Goal: Information Seeking & Learning: Learn about a topic

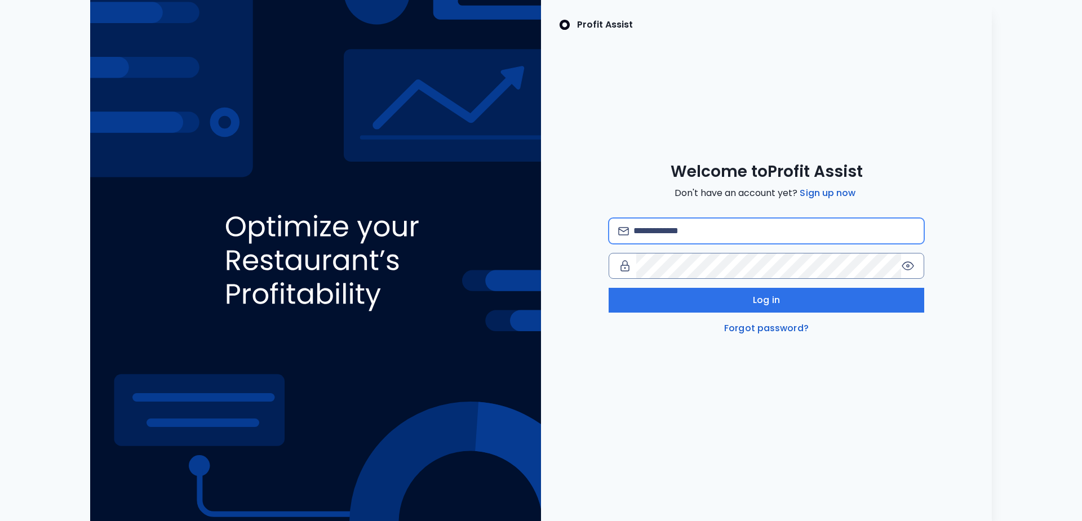
click at [685, 233] on input "email" at bounding box center [773, 231] width 281 height 25
type input "**********"
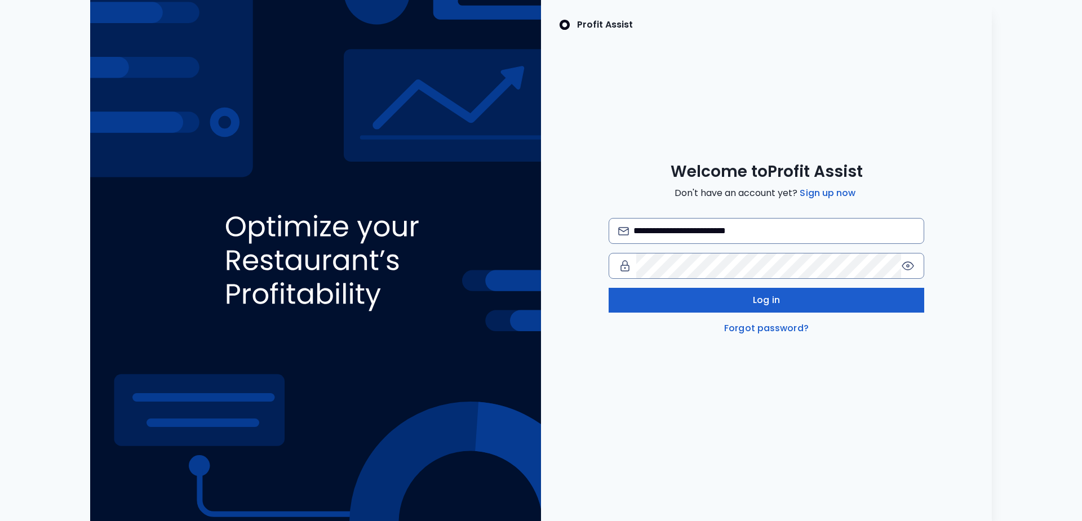
click at [733, 298] on button "Log in" at bounding box center [767, 300] width 316 height 25
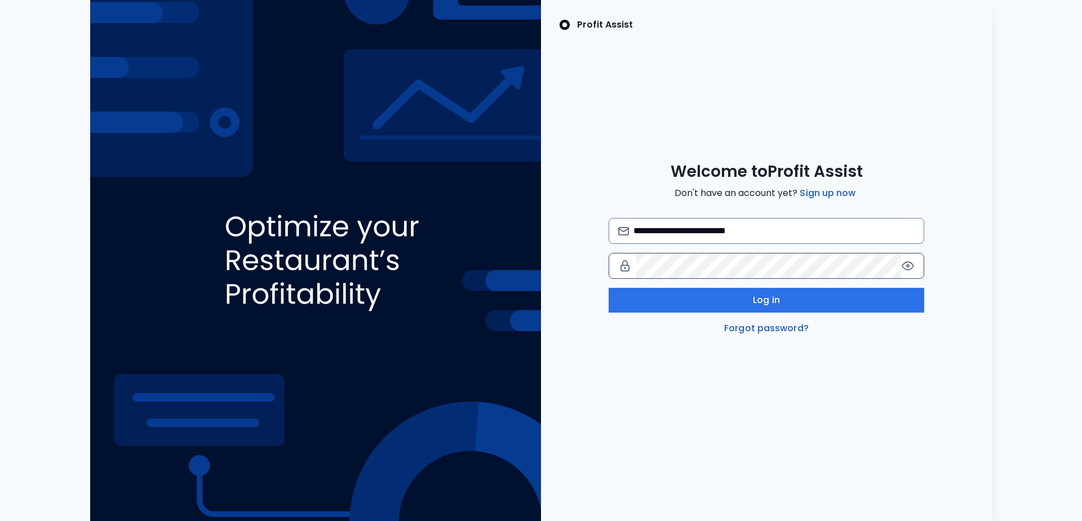
click at [907, 267] on icon at bounding box center [908, 266] width 14 height 14
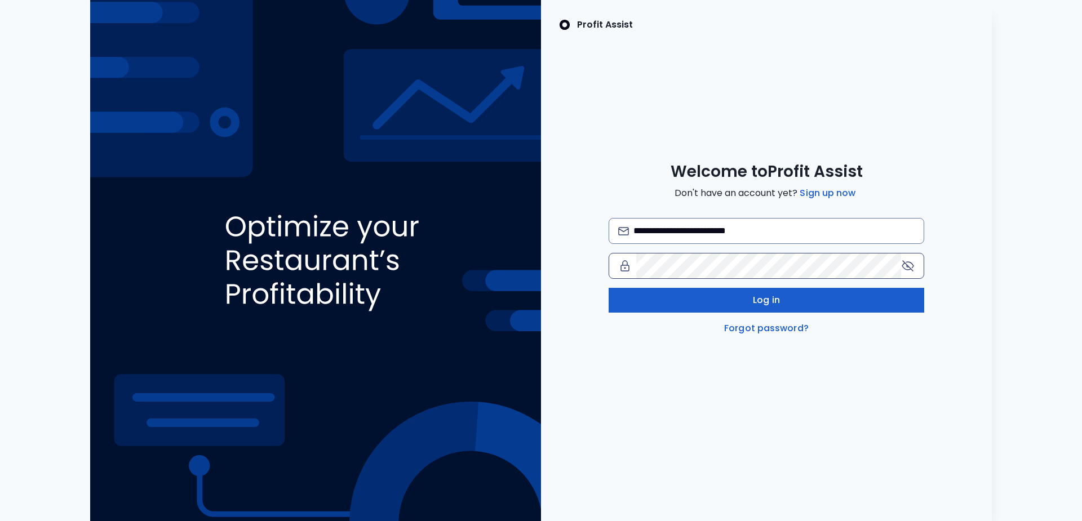
click at [765, 299] on span "Log in" at bounding box center [766, 301] width 27 height 14
click at [704, 301] on button "Log in" at bounding box center [767, 300] width 316 height 25
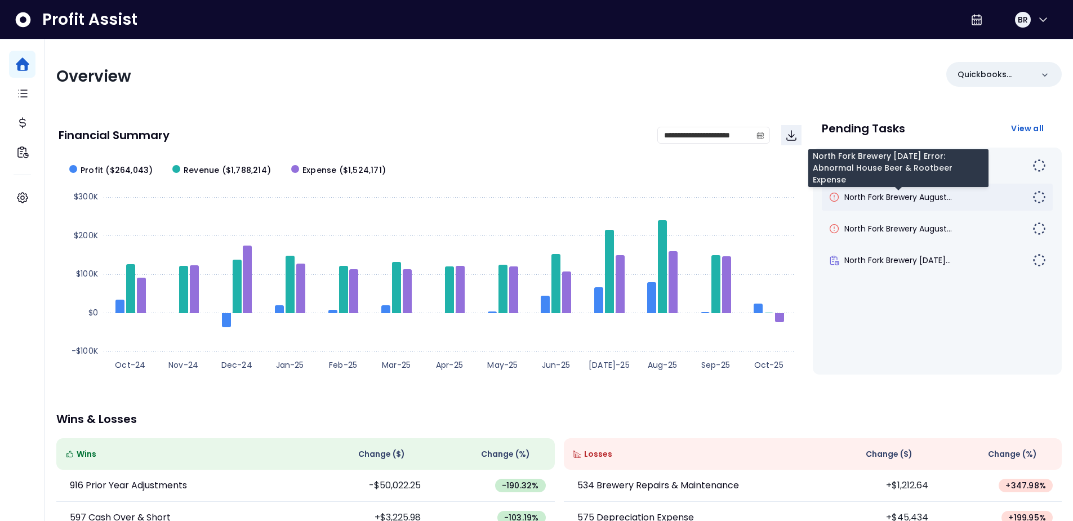
click at [890, 196] on span "North Fork Brewery August..." at bounding box center [899, 197] width 108 height 11
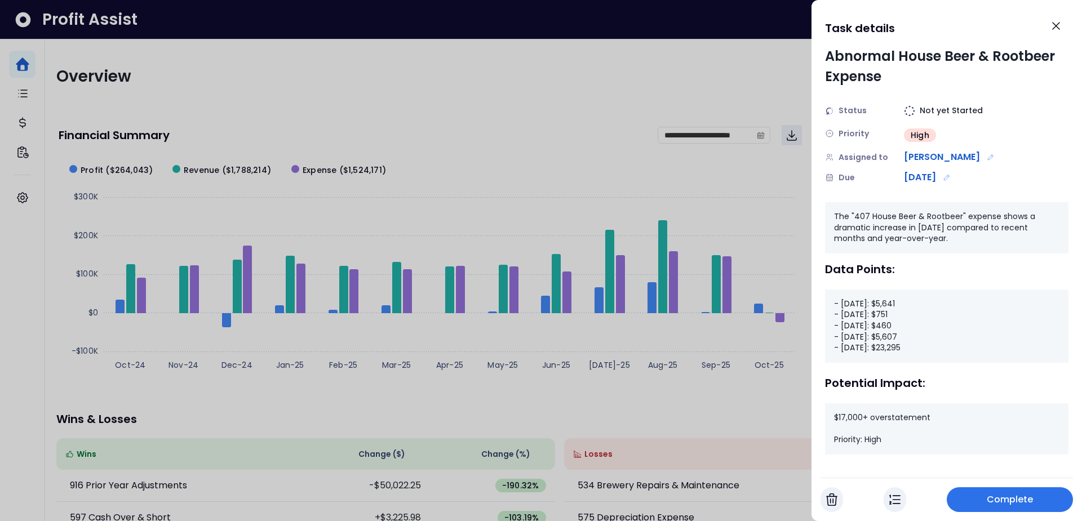
scroll to position [30, 0]
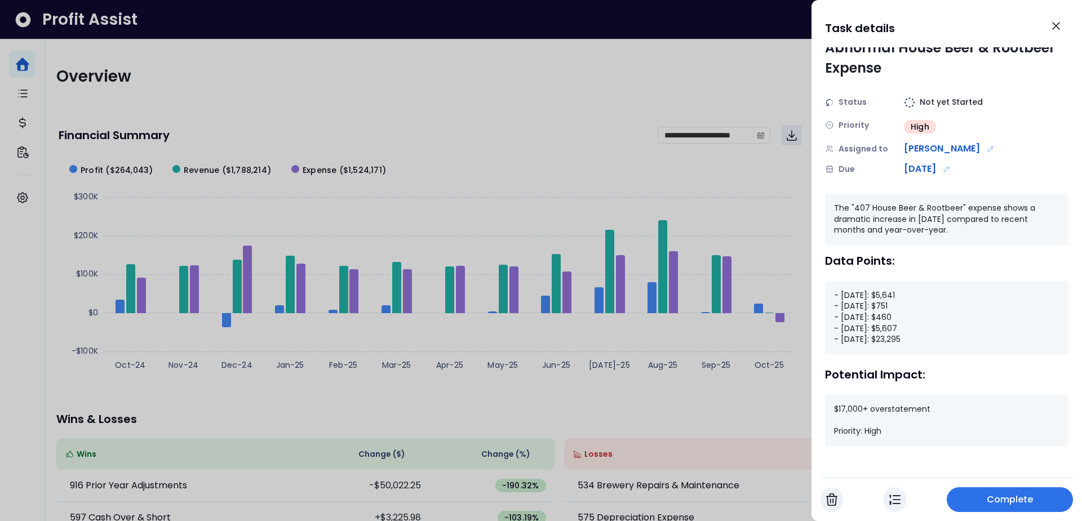
click at [1001, 497] on span "Complete" at bounding box center [1010, 500] width 47 height 14
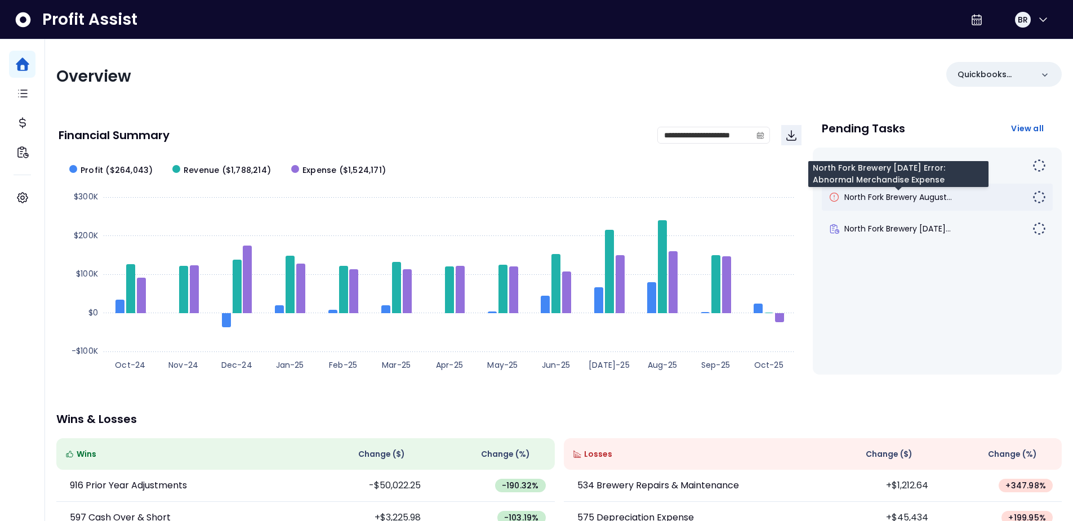
click at [930, 198] on span "North Fork Brewery August..." at bounding box center [899, 197] width 108 height 11
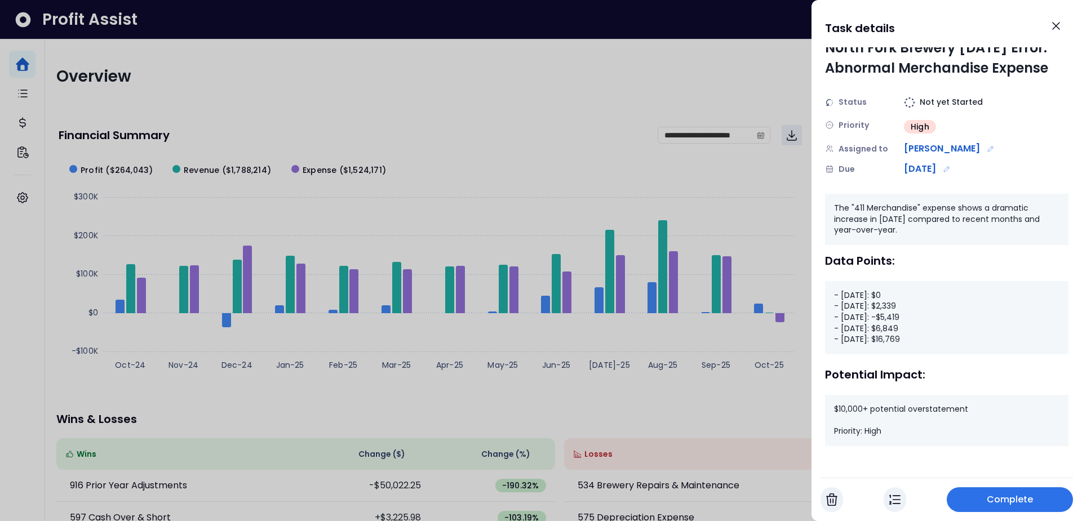
click at [986, 501] on button "Complete" at bounding box center [1010, 499] width 126 height 25
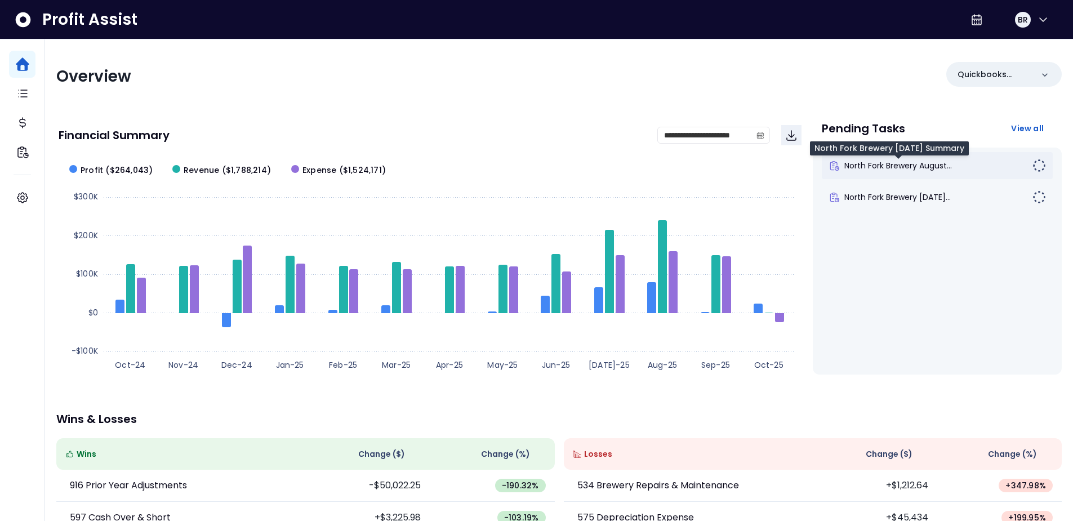
click at [904, 170] on span "North Fork Brewery August..." at bounding box center [899, 165] width 108 height 11
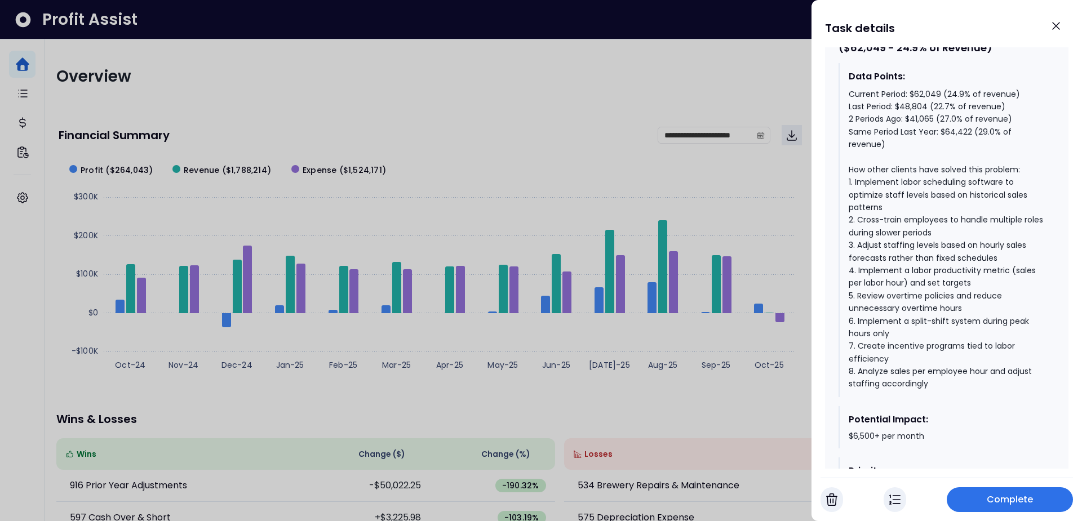
scroll to position [573, 0]
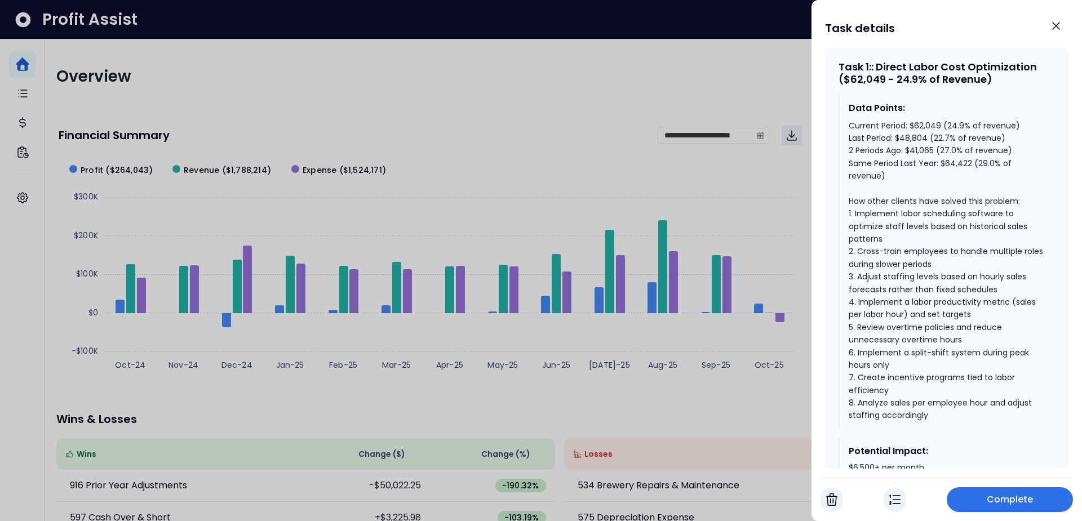
click at [530, 139] on div at bounding box center [541, 260] width 1082 height 521
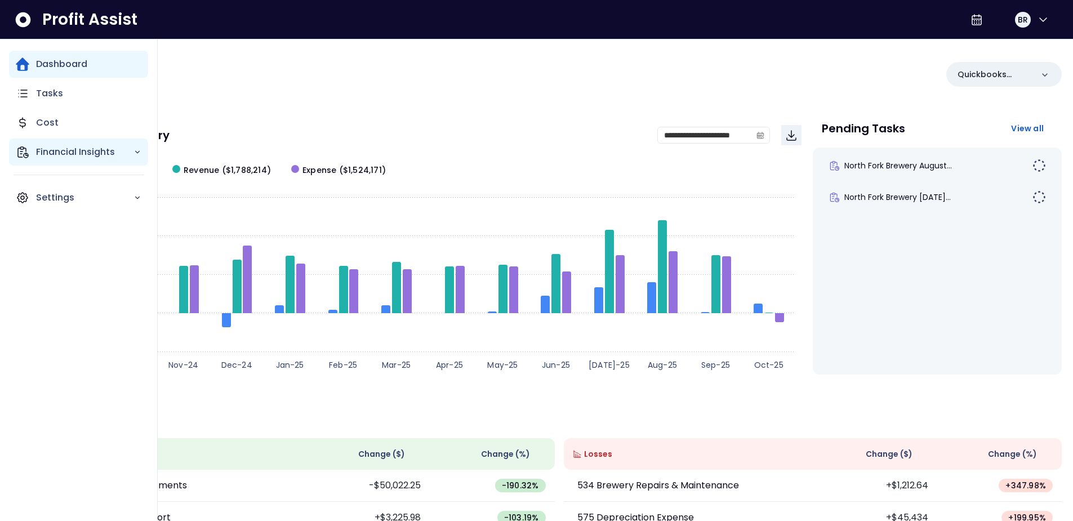
click at [130, 157] on p "Financial Insights" at bounding box center [84, 152] width 97 height 14
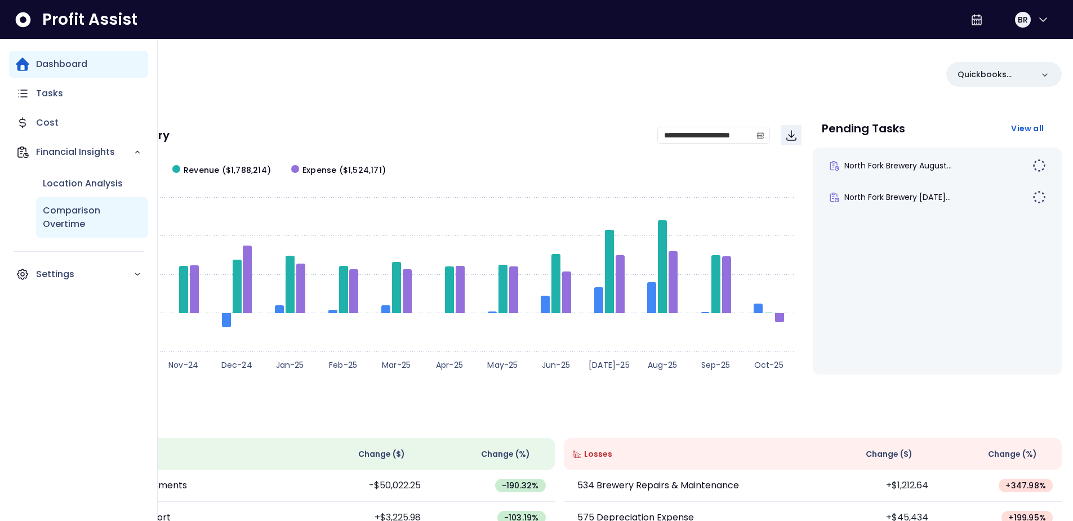
click at [82, 215] on p "Comparison Overtime" at bounding box center [92, 217] width 99 height 27
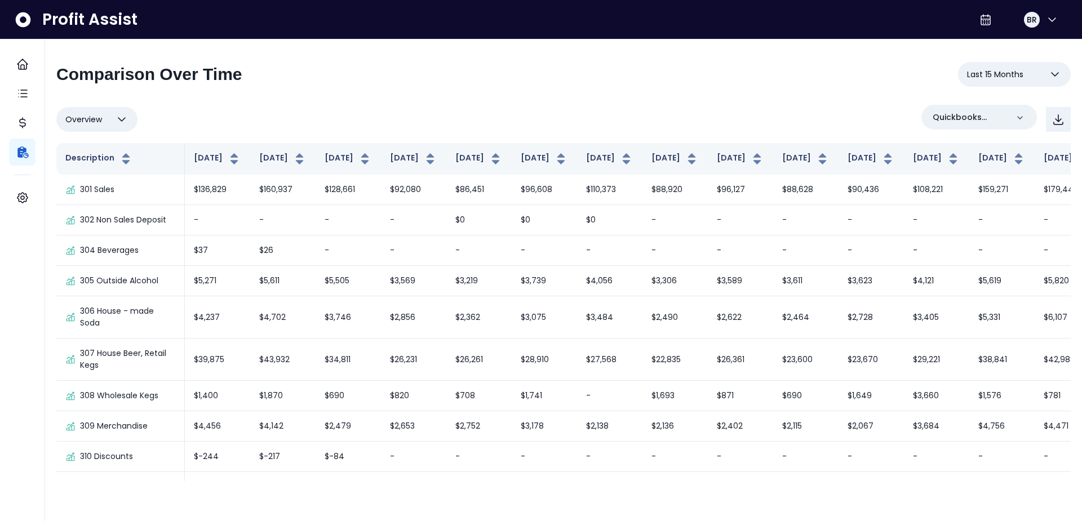
click at [1056, 74] on icon "button" at bounding box center [1054, 74] width 7 height 3
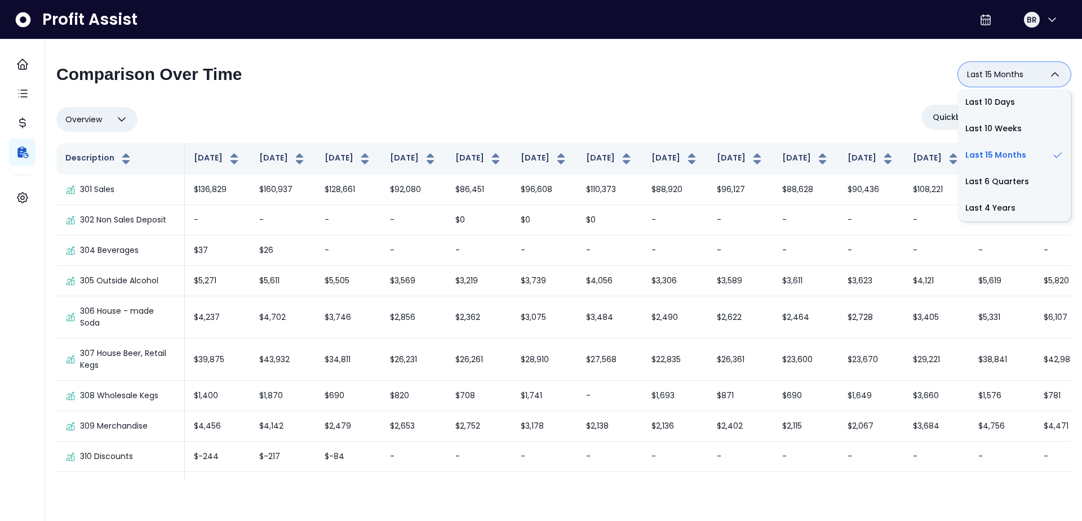
click at [96, 116] on span "Overview" at bounding box center [83, 120] width 37 height 14
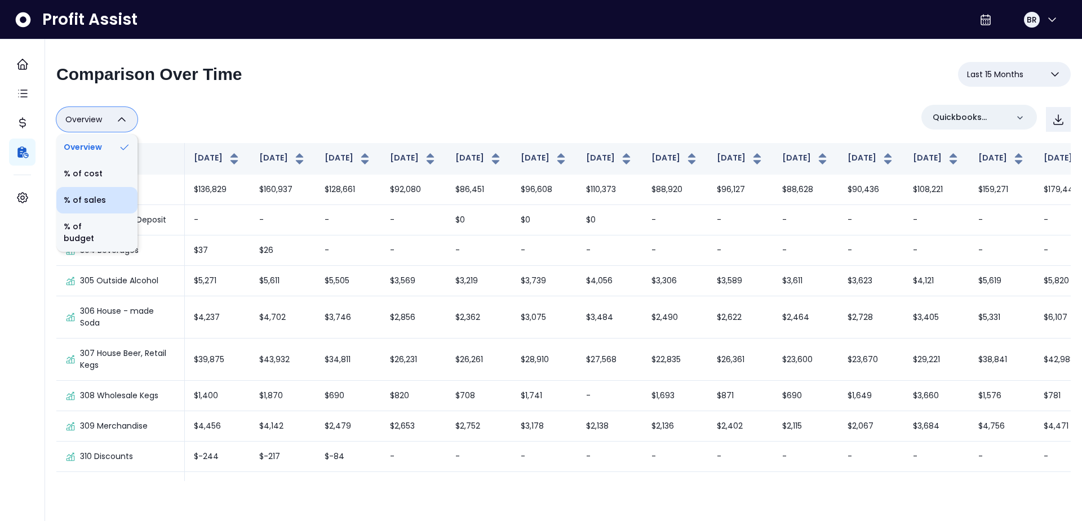
click at [85, 202] on li "% of sales" at bounding box center [96, 200] width 81 height 26
type input "*********"
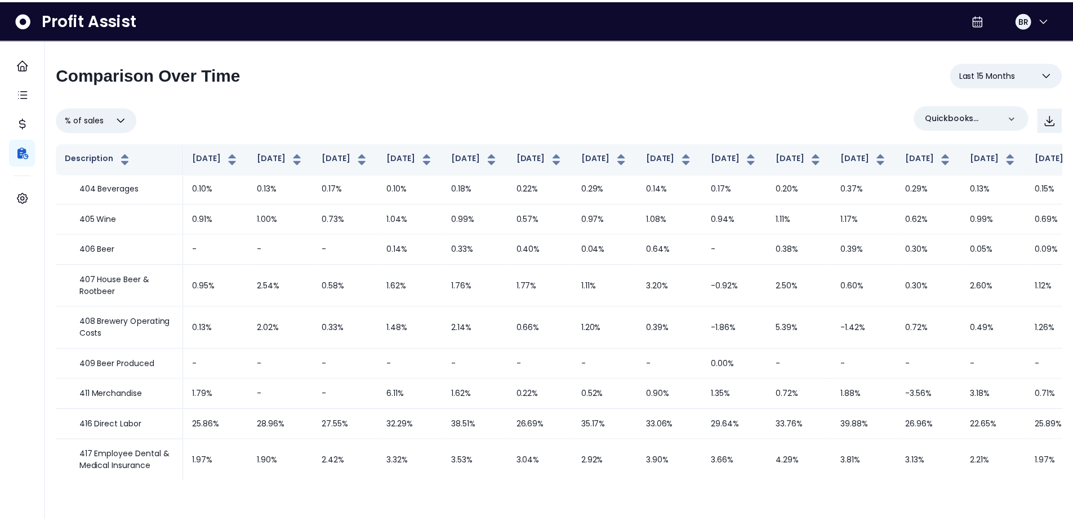
scroll to position [113, 0]
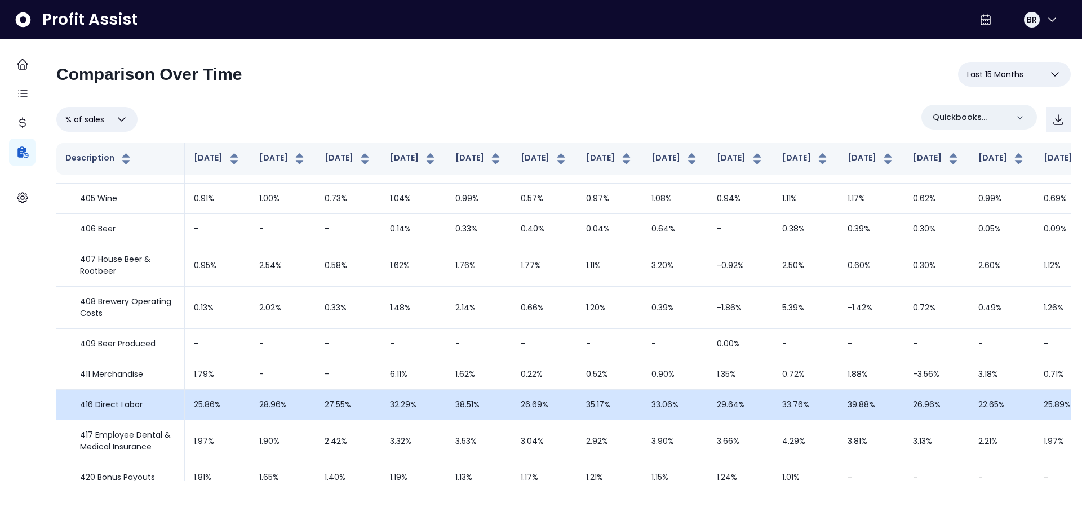
click at [340, 420] on td "27.55%" at bounding box center [348, 405] width 65 height 30
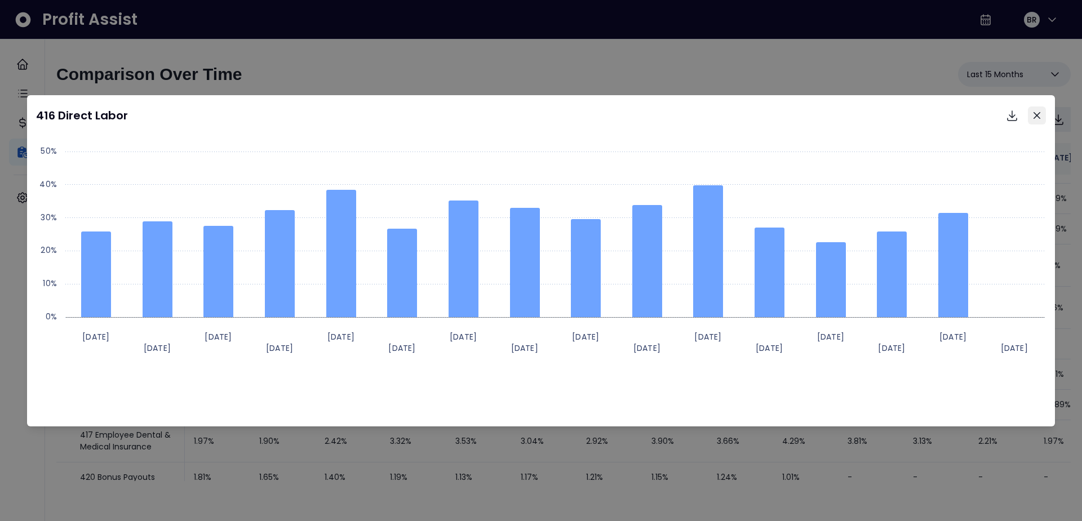
click at [1038, 116] on icon "Close" at bounding box center [1036, 115] width 7 height 7
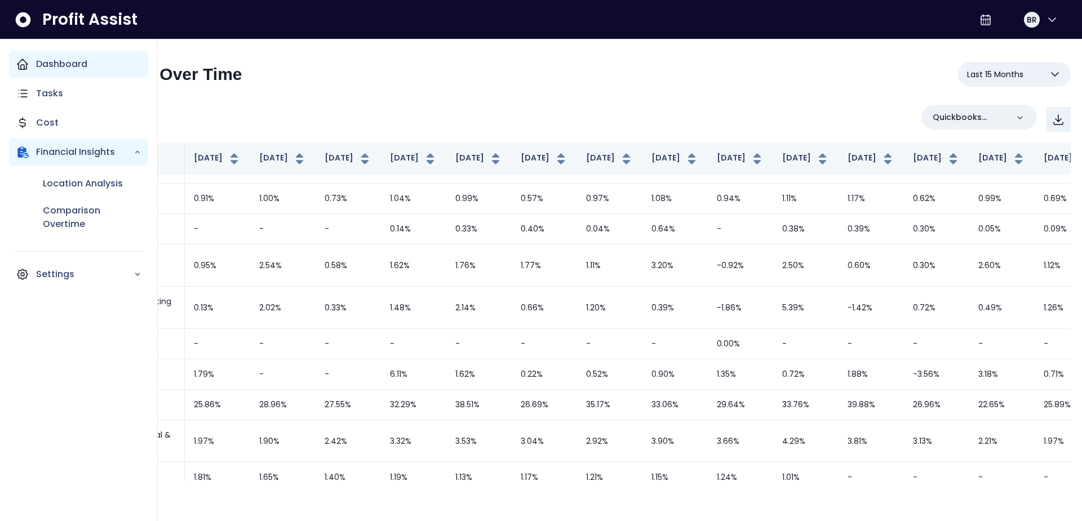
click at [56, 68] on p "Dashboard" at bounding box center [61, 64] width 51 height 14
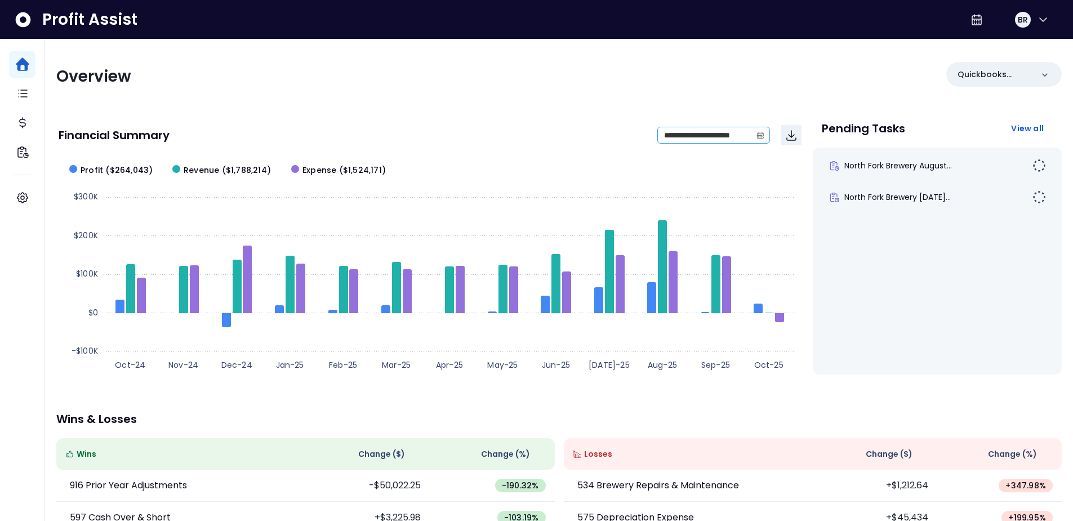
click at [760, 134] on icon "calendar" at bounding box center [760, 135] width 7 height 3
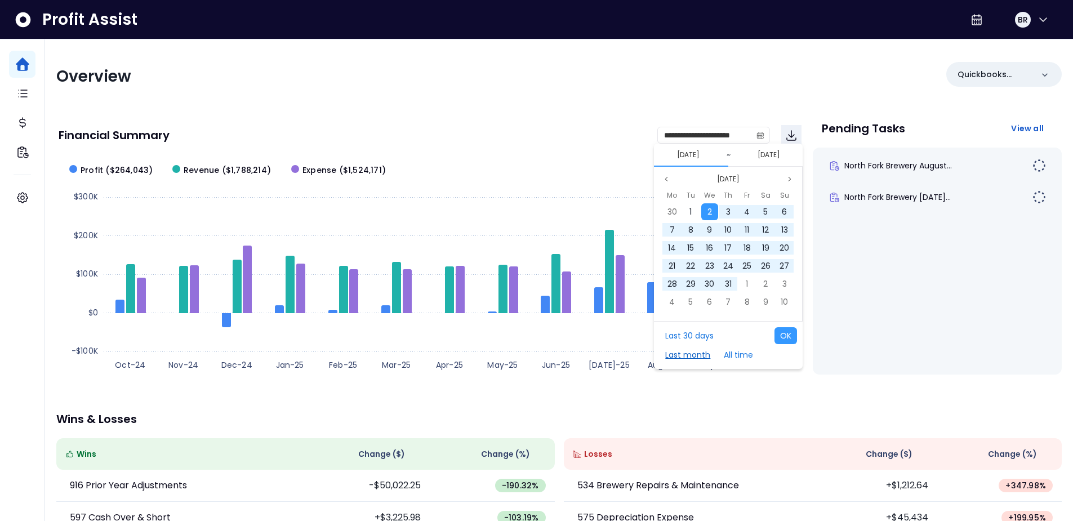
click at [681, 357] on button "Last month" at bounding box center [688, 355] width 56 height 17
click at [780, 331] on button "OK" at bounding box center [786, 335] width 23 height 17
type input "**********"
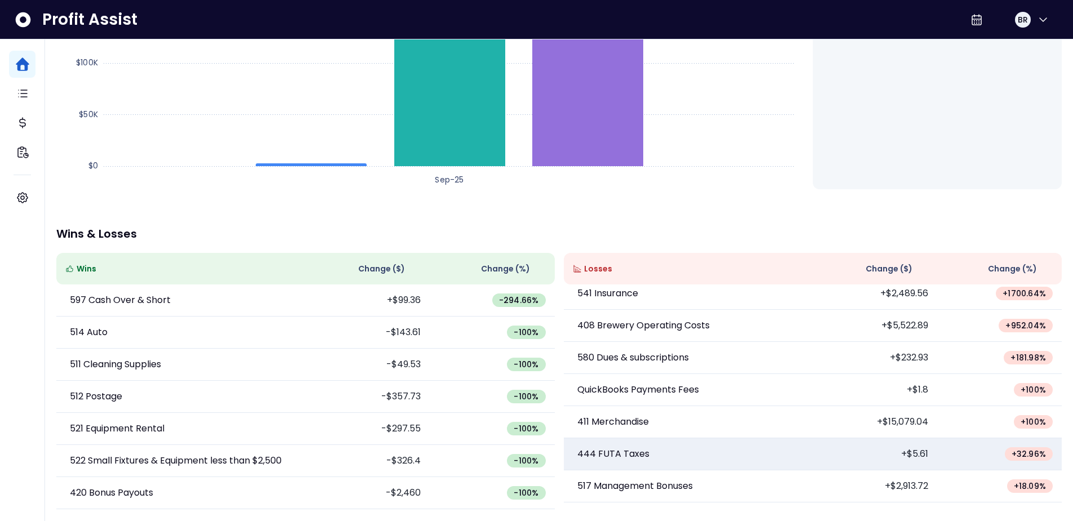
scroll to position [56, 0]
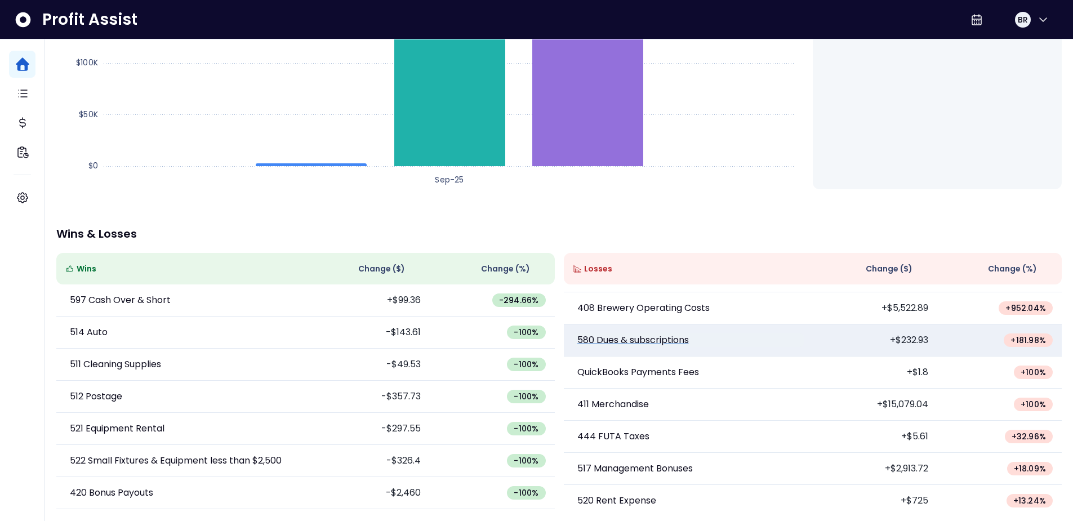
click at [607, 343] on p "580 Dues & subscriptions" at bounding box center [634, 341] width 112 height 14
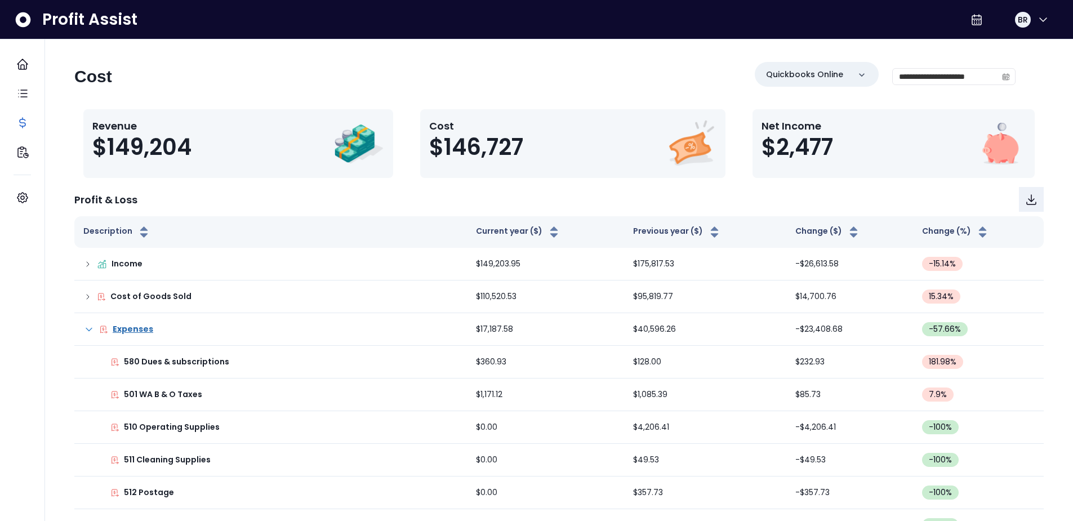
click at [165, 361] on p "580 Dues & subscriptions" at bounding box center [176, 362] width 105 height 12
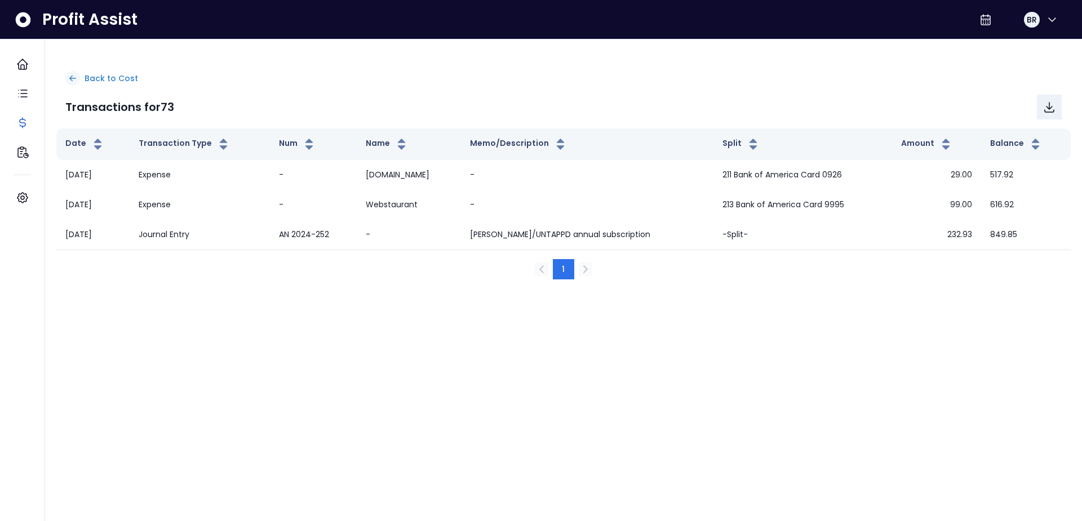
click at [71, 80] on icon at bounding box center [73, 78] width 6 height 5
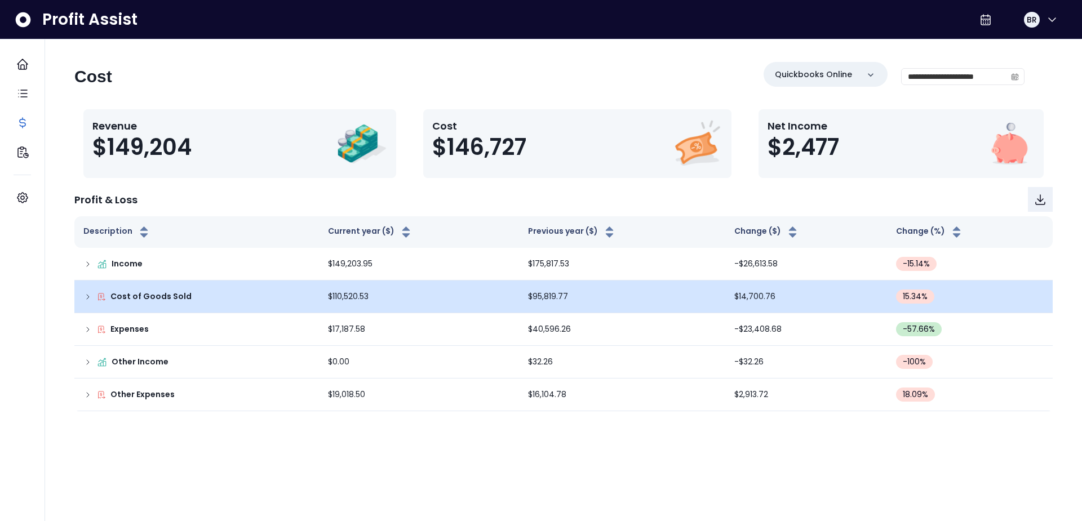
click at [139, 295] on p "Cost of Goods Sold" at bounding box center [150, 297] width 81 height 12
click at [87, 300] on icon at bounding box center [87, 296] width 9 height 9
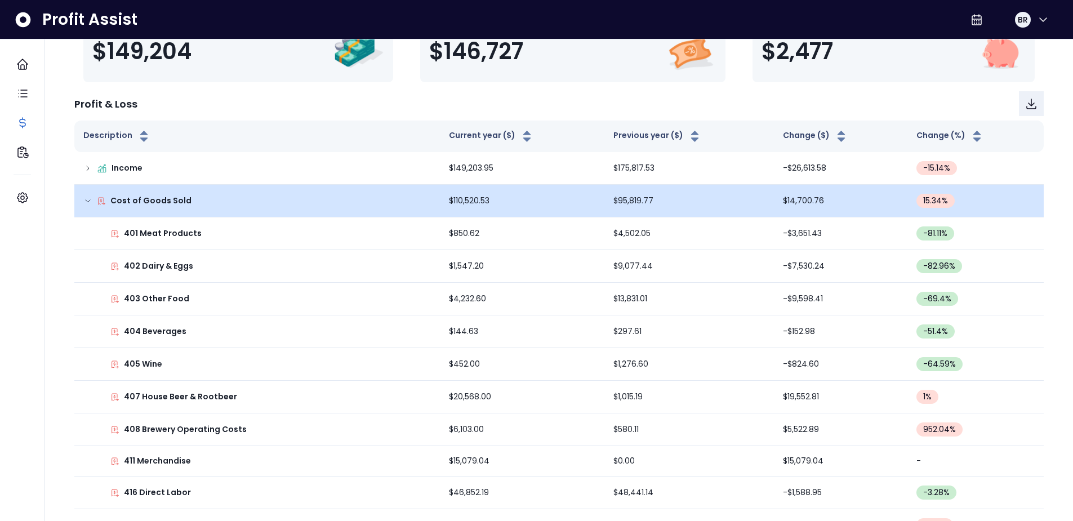
scroll to position [113, 0]
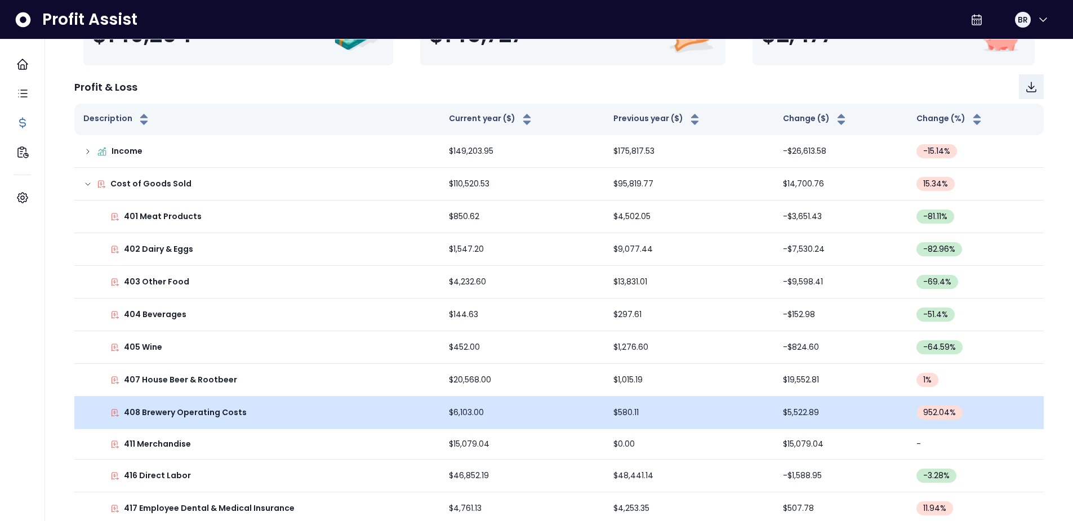
click at [323, 414] on div "408 Brewery Operating Costs" at bounding box center [257, 413] width 348 height 12
click at [136, 410] on p "408 Brewery Operating Costs" at bounding box center [185, 413] width 123 height 12
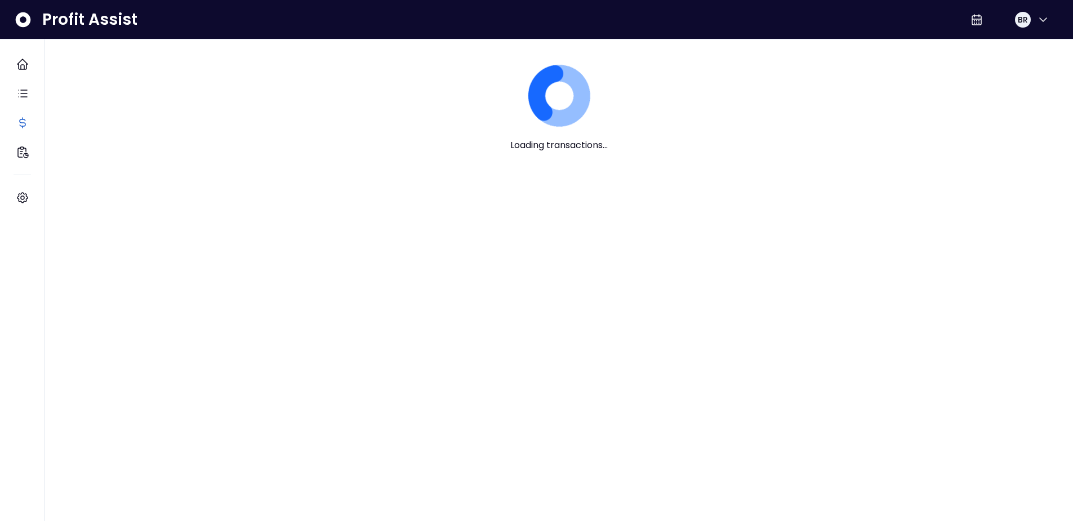
scroll to position [0, 0]
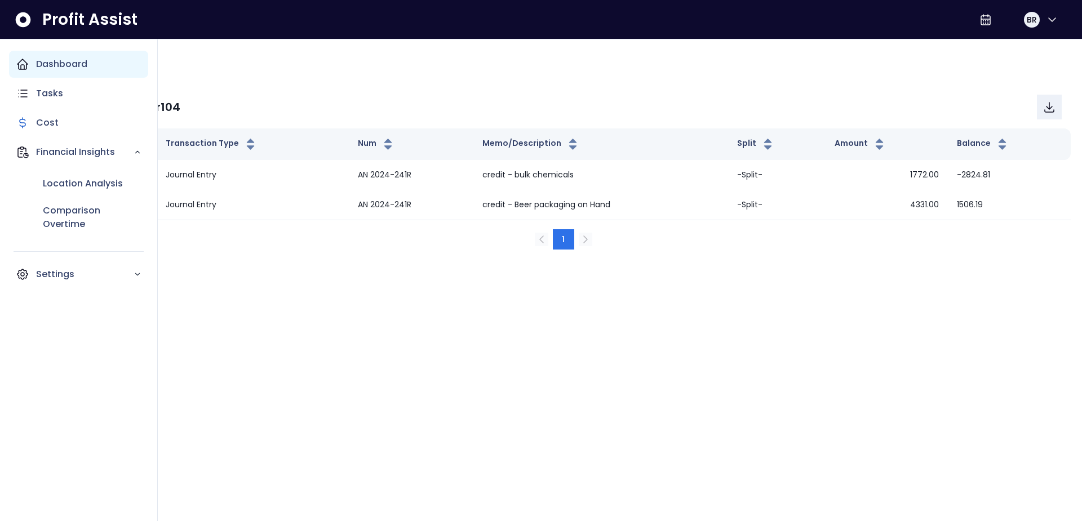
click at [41, 59] on p "Dashboard" at bounding box center [61, 64] width 51 height 14
